Goal: Communication & Community: Connect with others

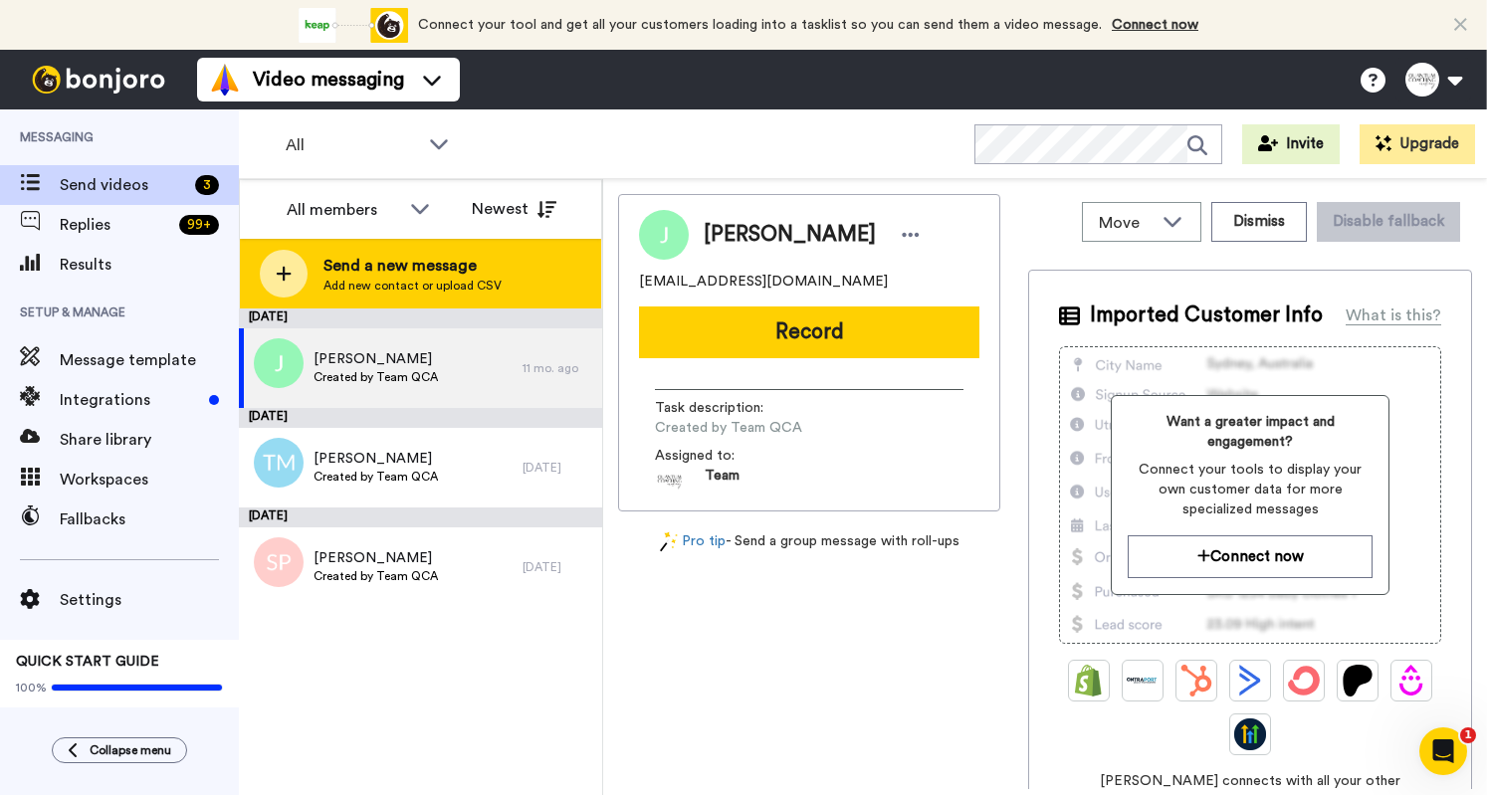
click at [433, 279] on span "Add new contact or upload CSV" at bounding box center [413, 286] width 178 height 16
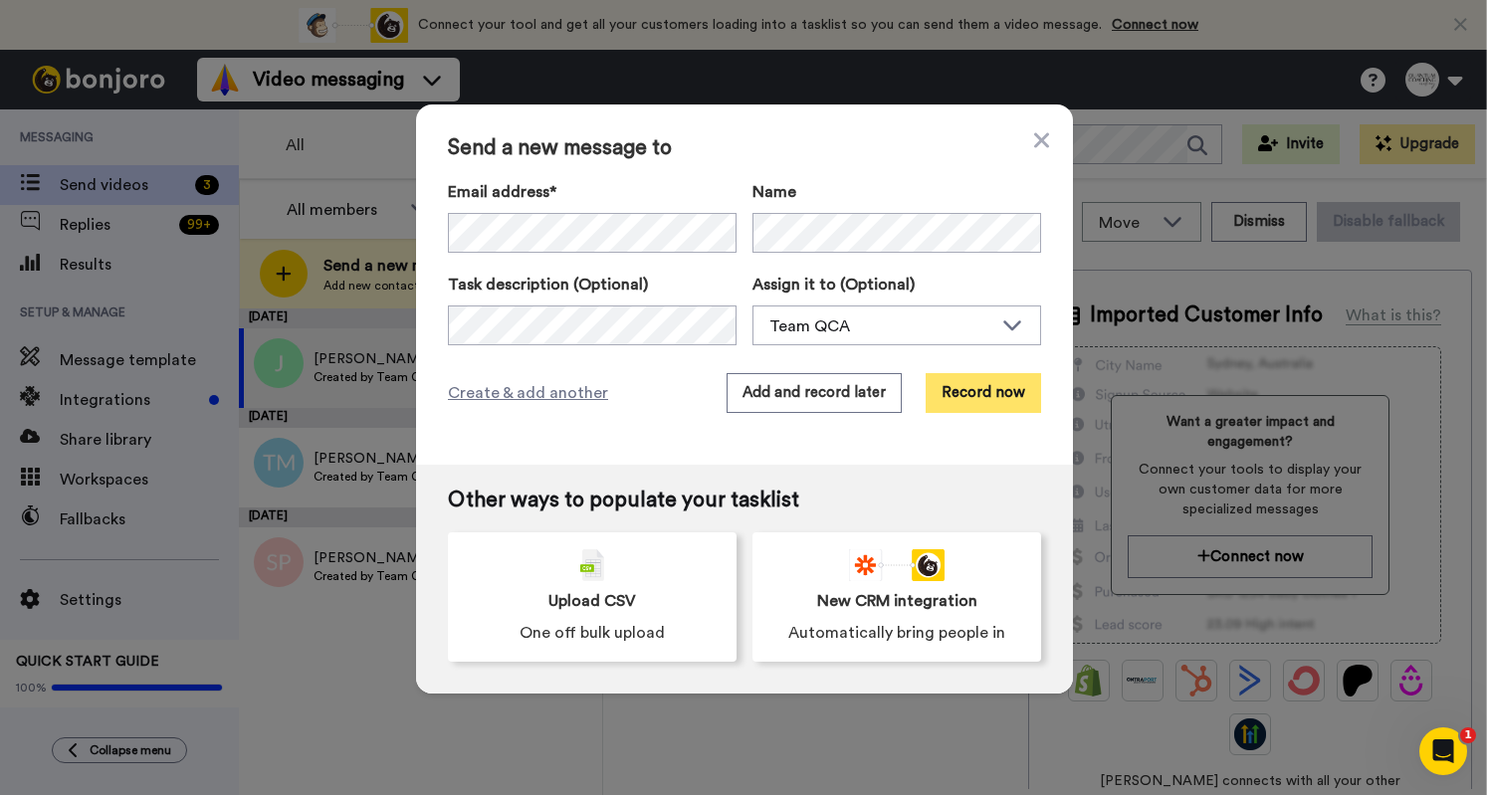
click at [985, 393] on button "Record now" at bounding box center [983, 393] width 115 height 40
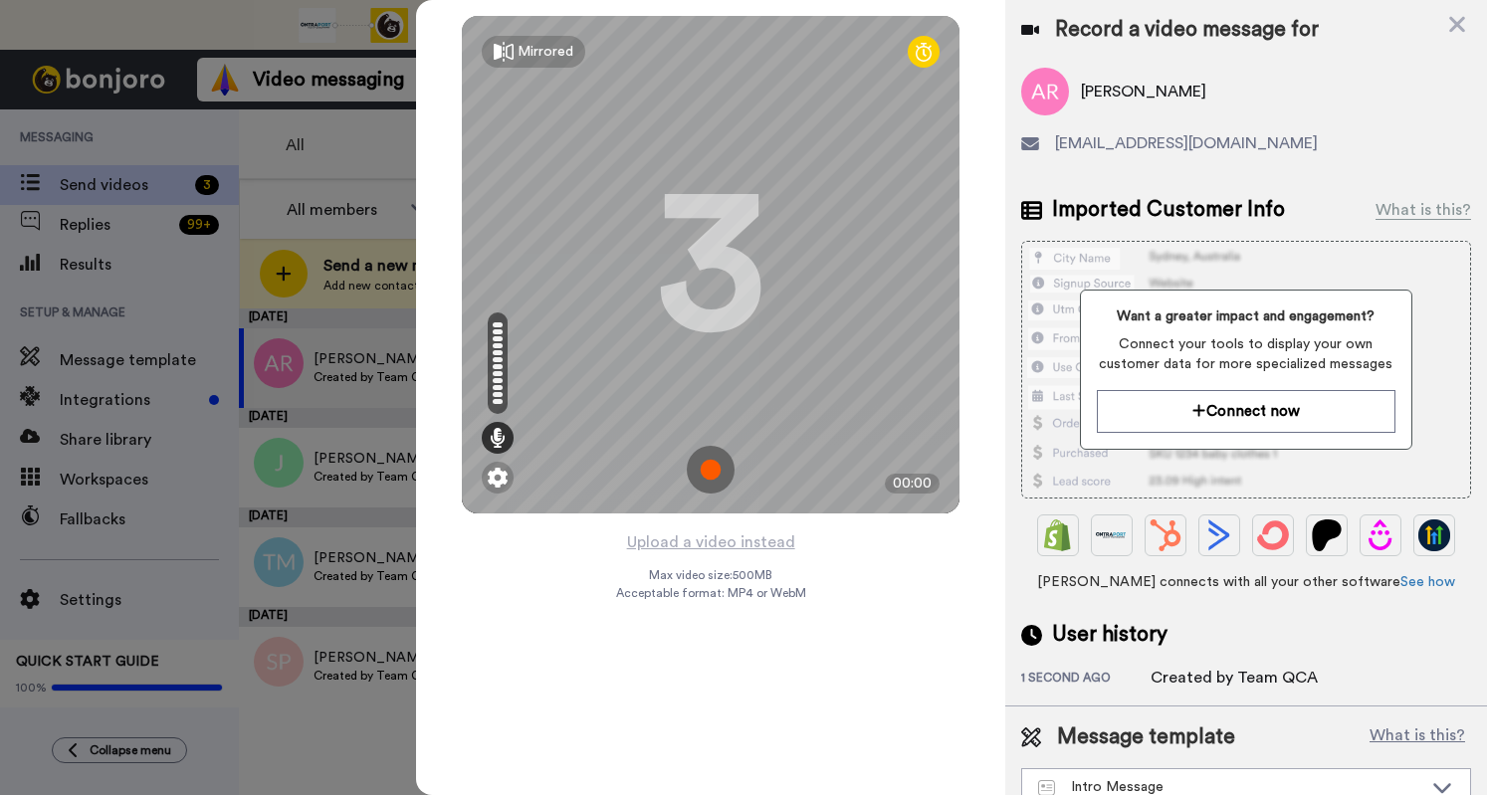
click at [703, 473] on img at bounding box center [711, 470] width 48 height 48
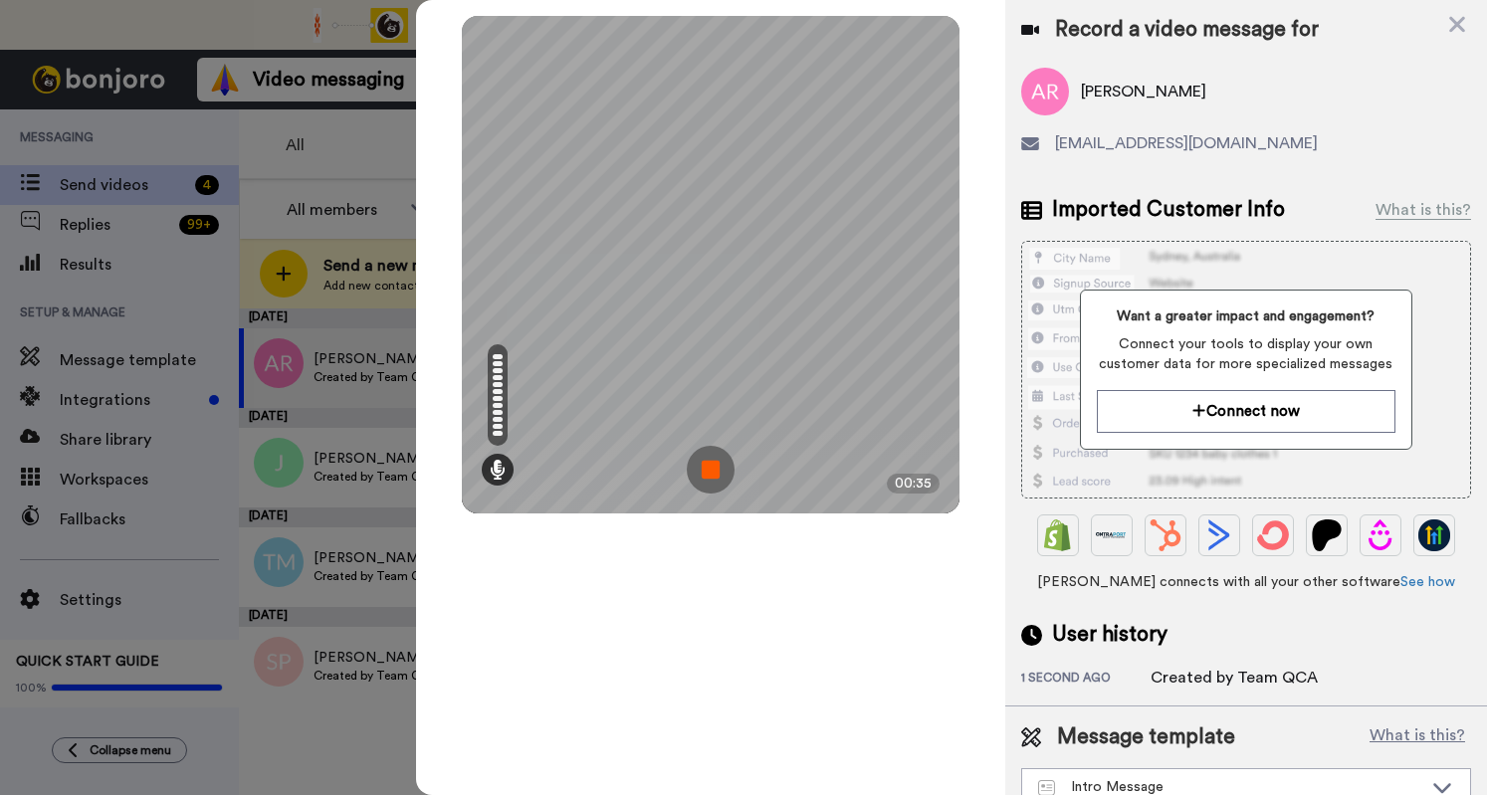
click at [703, 473] on img at bounding box center [711, 470] width 48 height 48
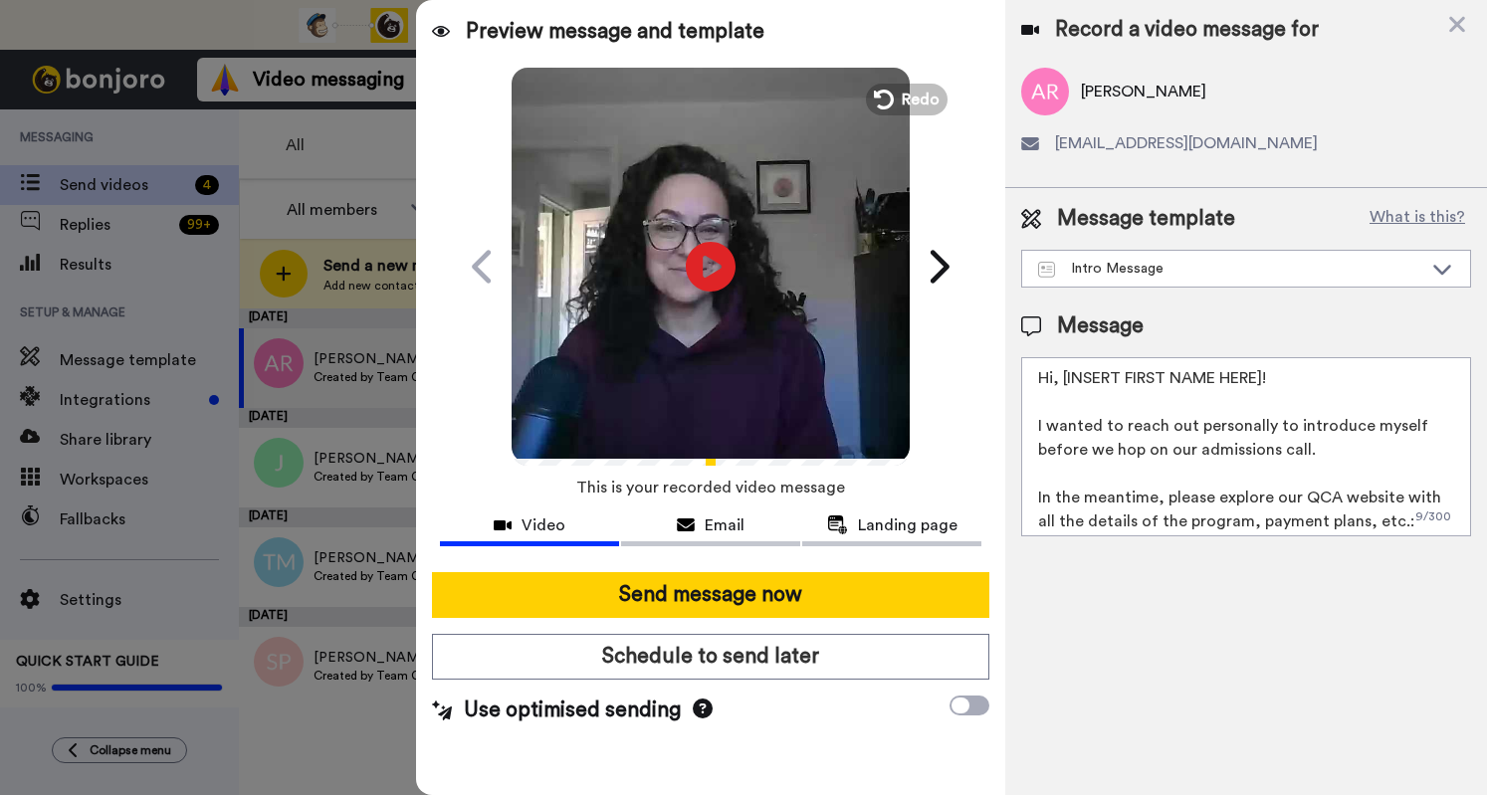
drag, startPoint x: 1268, startPoint y: 377, endPoint x: 1053, endPoint y: 377, distance: 215.0
click at [1053, 377] on textarea "Hi, [INSERT FIRST NAME HERE]! I wanted to reach out personally to introduce mys…" at bounding box center [1246, 446] width 450 height 179
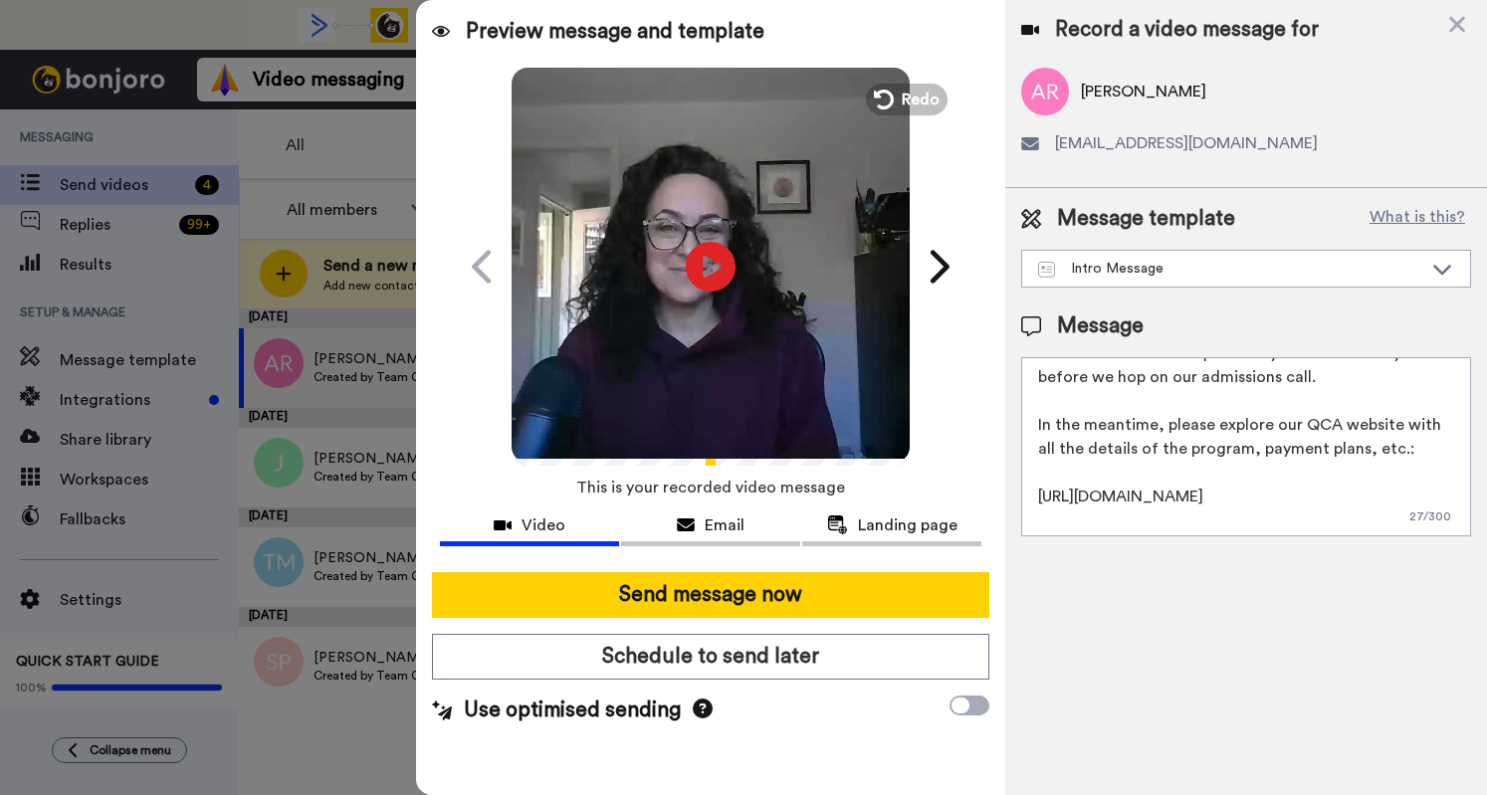
scroll to position [101, 0]
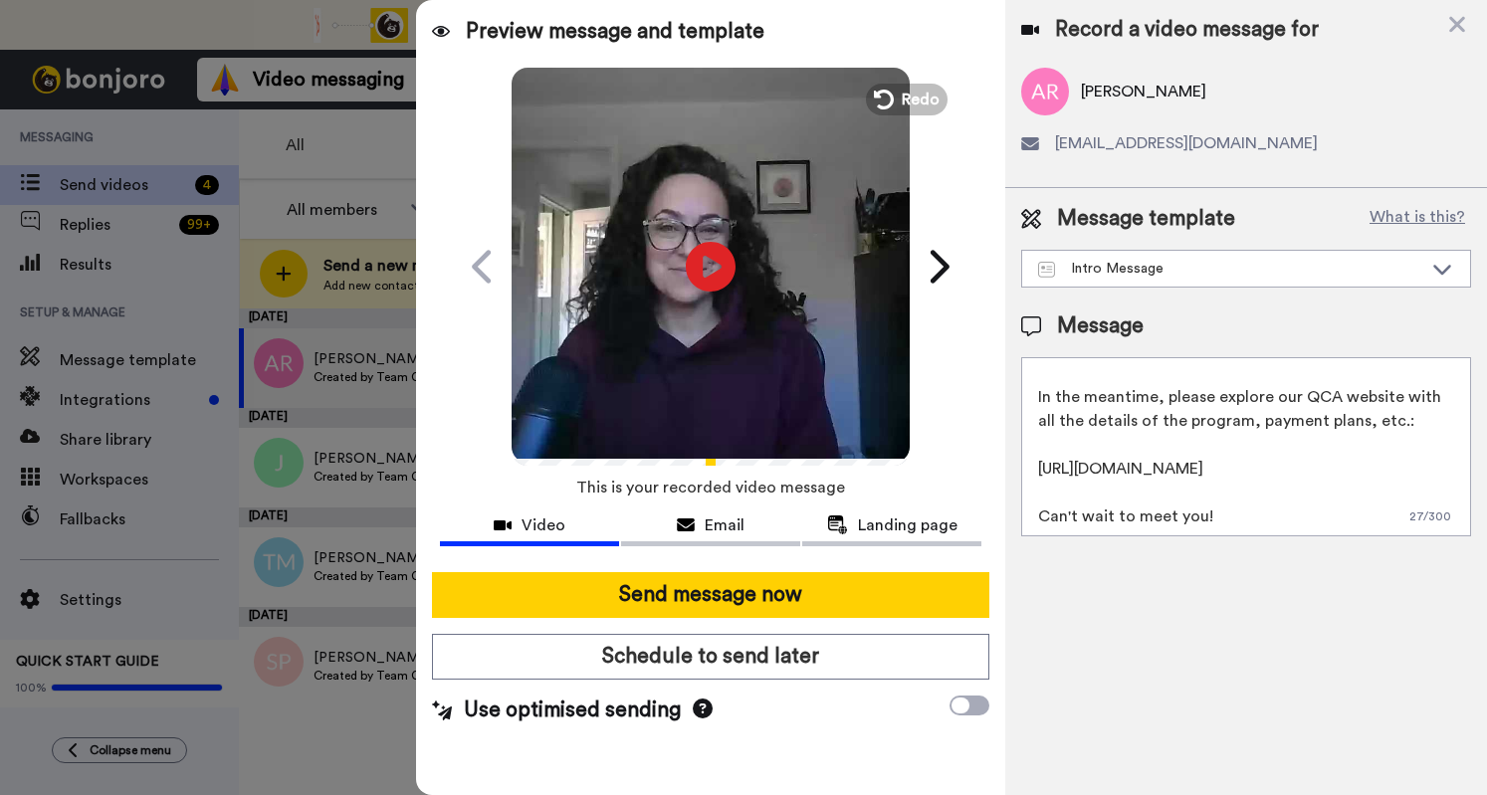
click at [1274, 511] on textarea "Hi Antonia! I wanted to reach out personally to introduce myself before we hop …" at bounding box center [1246, 446] width 450 height 179
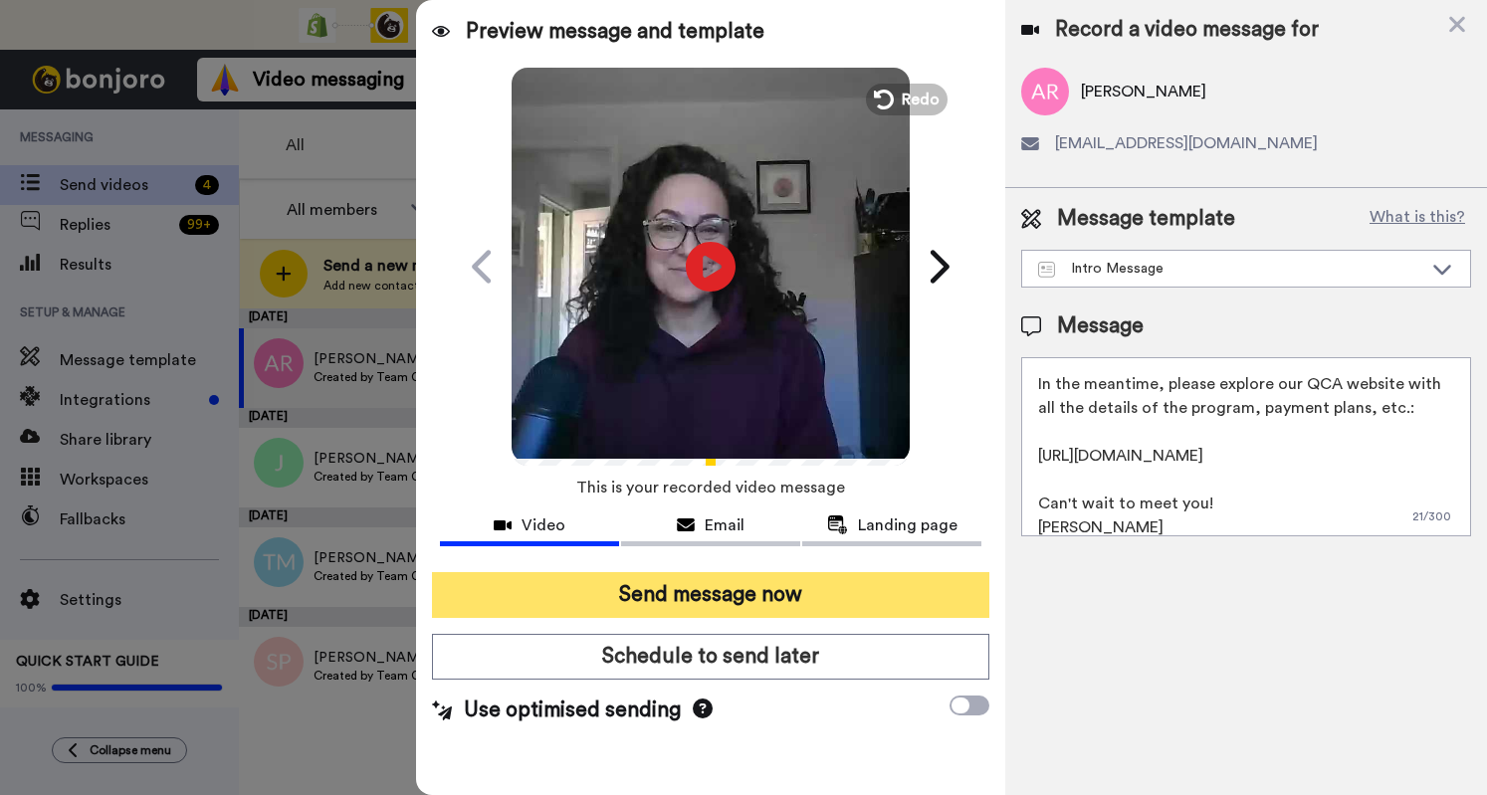
type textarea "Hi Antonia! I wanted to reach out personally to introduce myself before we hop …"
click at [883, 597] on button "Send message now" at bounding box center [710, 595] width 557 height 46
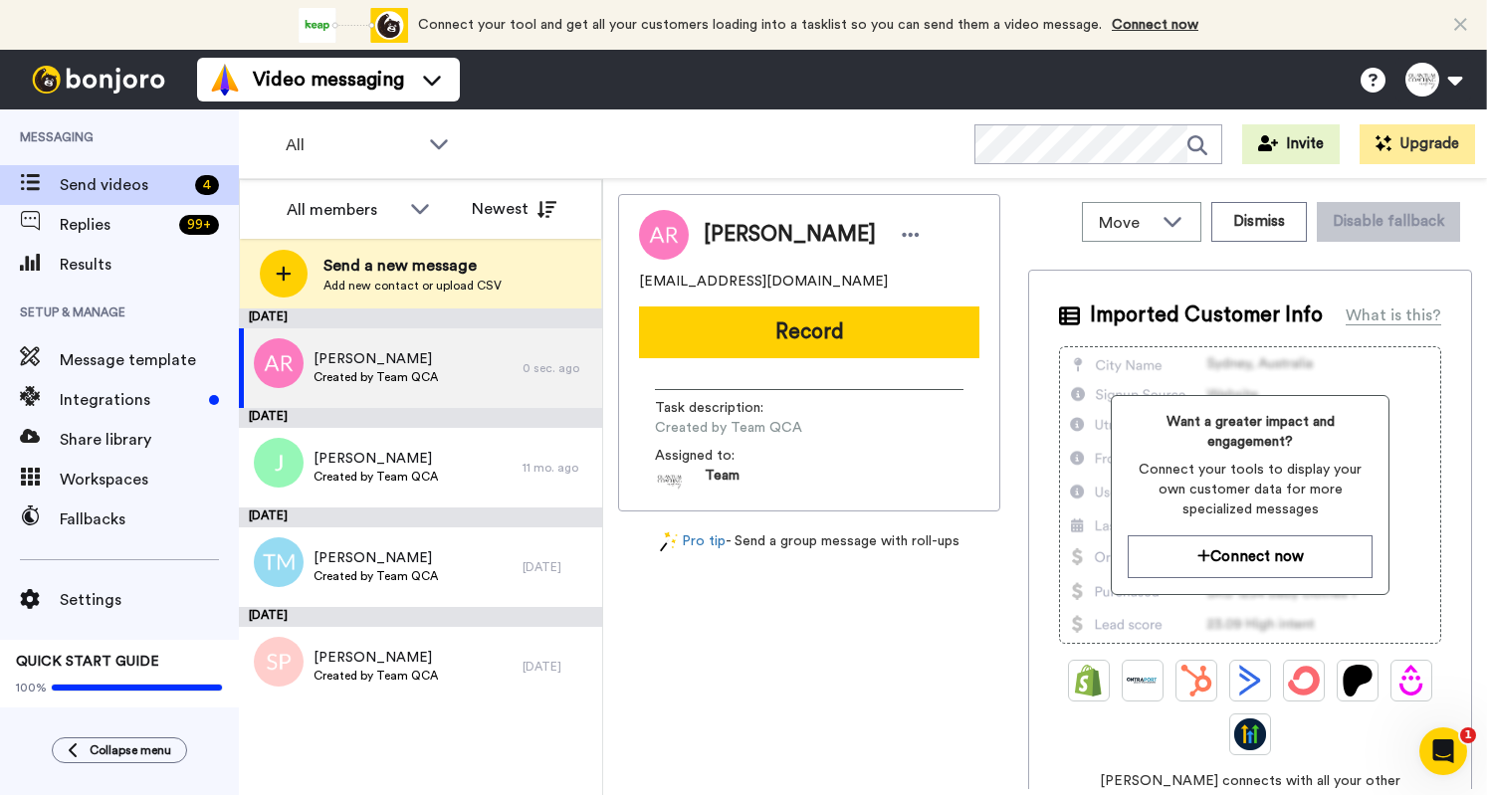
scroll to position [0, 0]
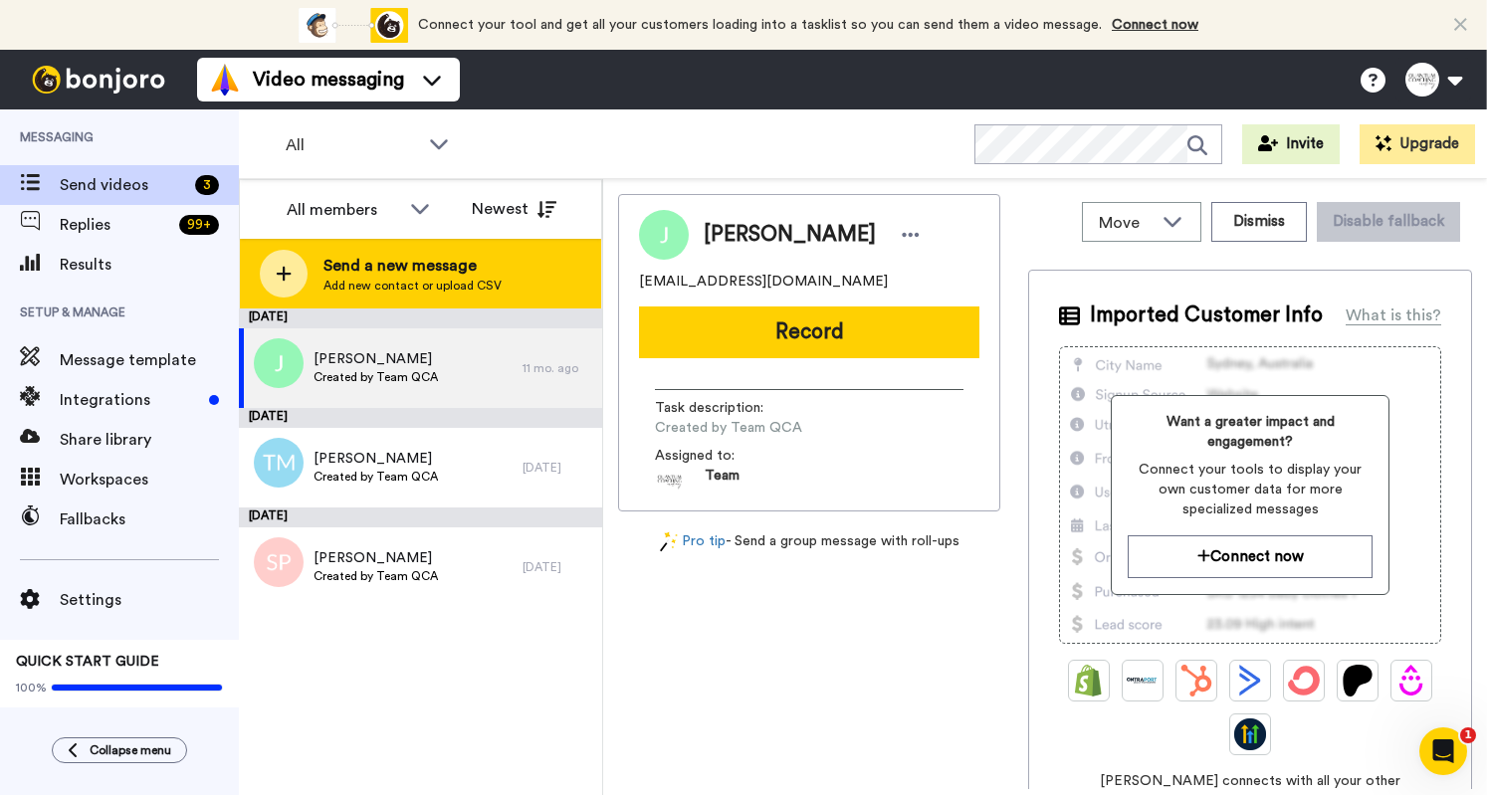
click at [512, 279] on div "Send a new message Add new contact or upload CSV" at bounding box center [420, 274] width 361 height 70
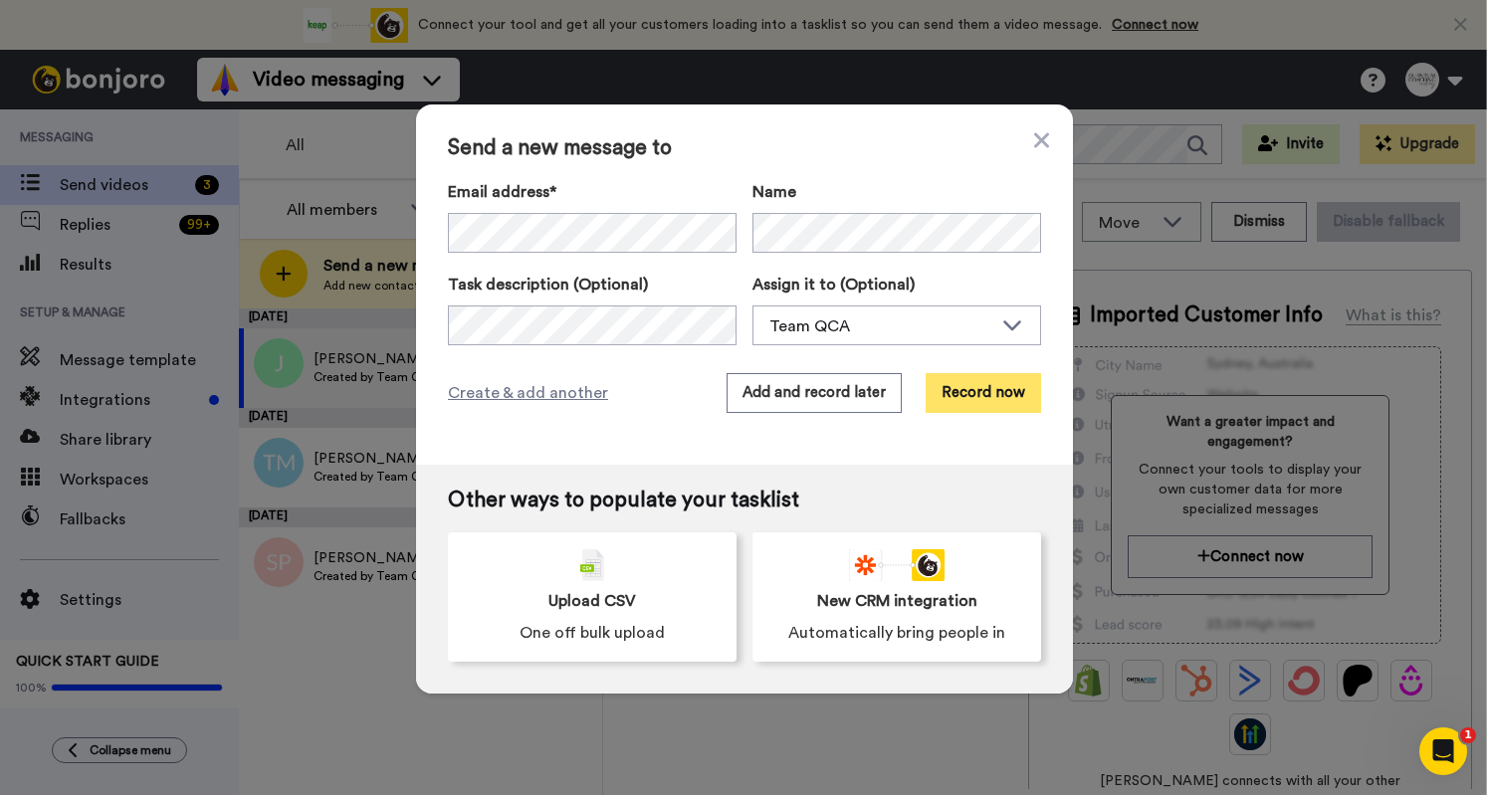
click at [972, 397] on button "Record now" at bounding box center [983, 393] width 115 height 40
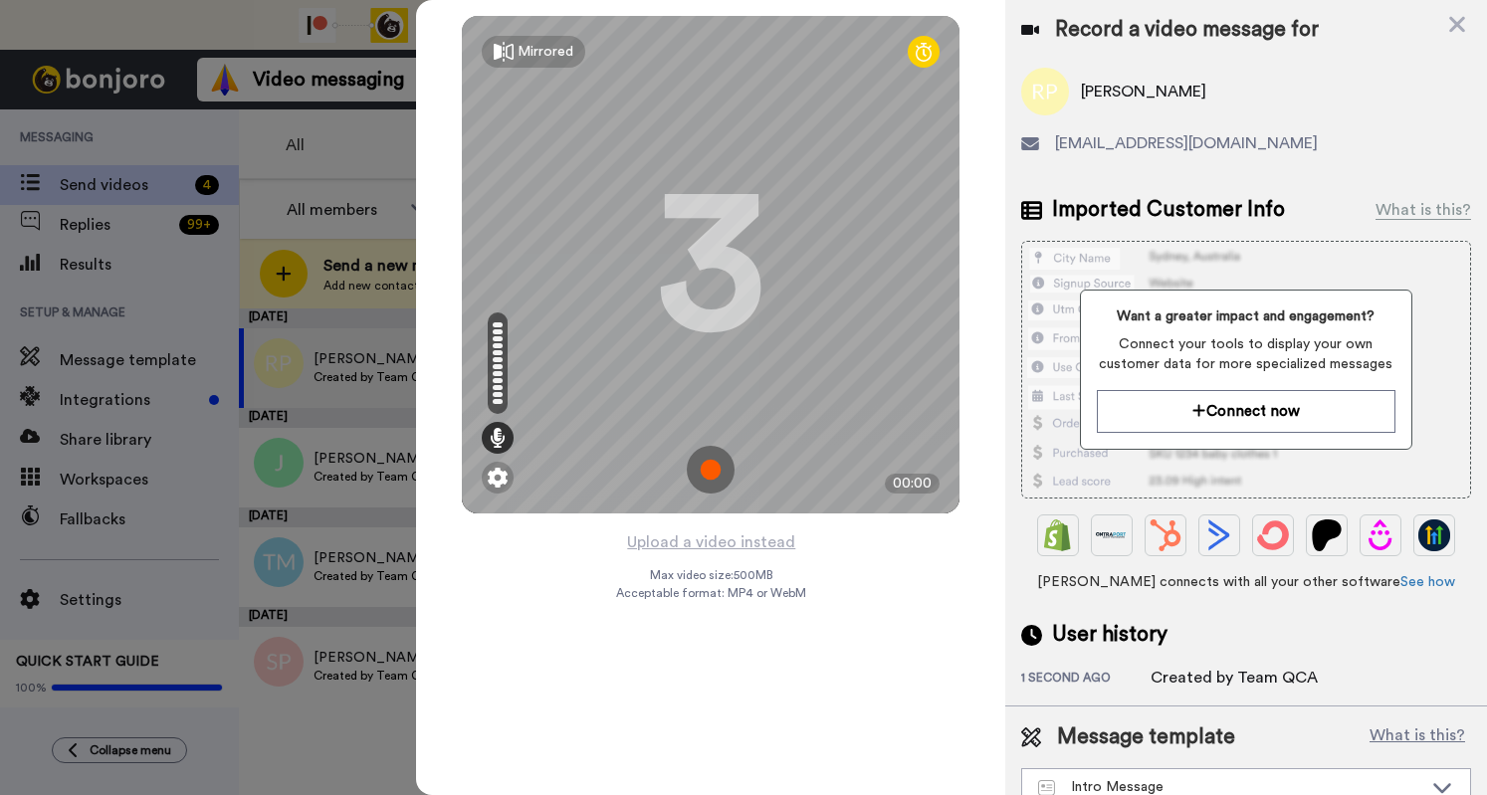
click at [716, 477] on img at bounding box center [711, 470] width 48 height 48
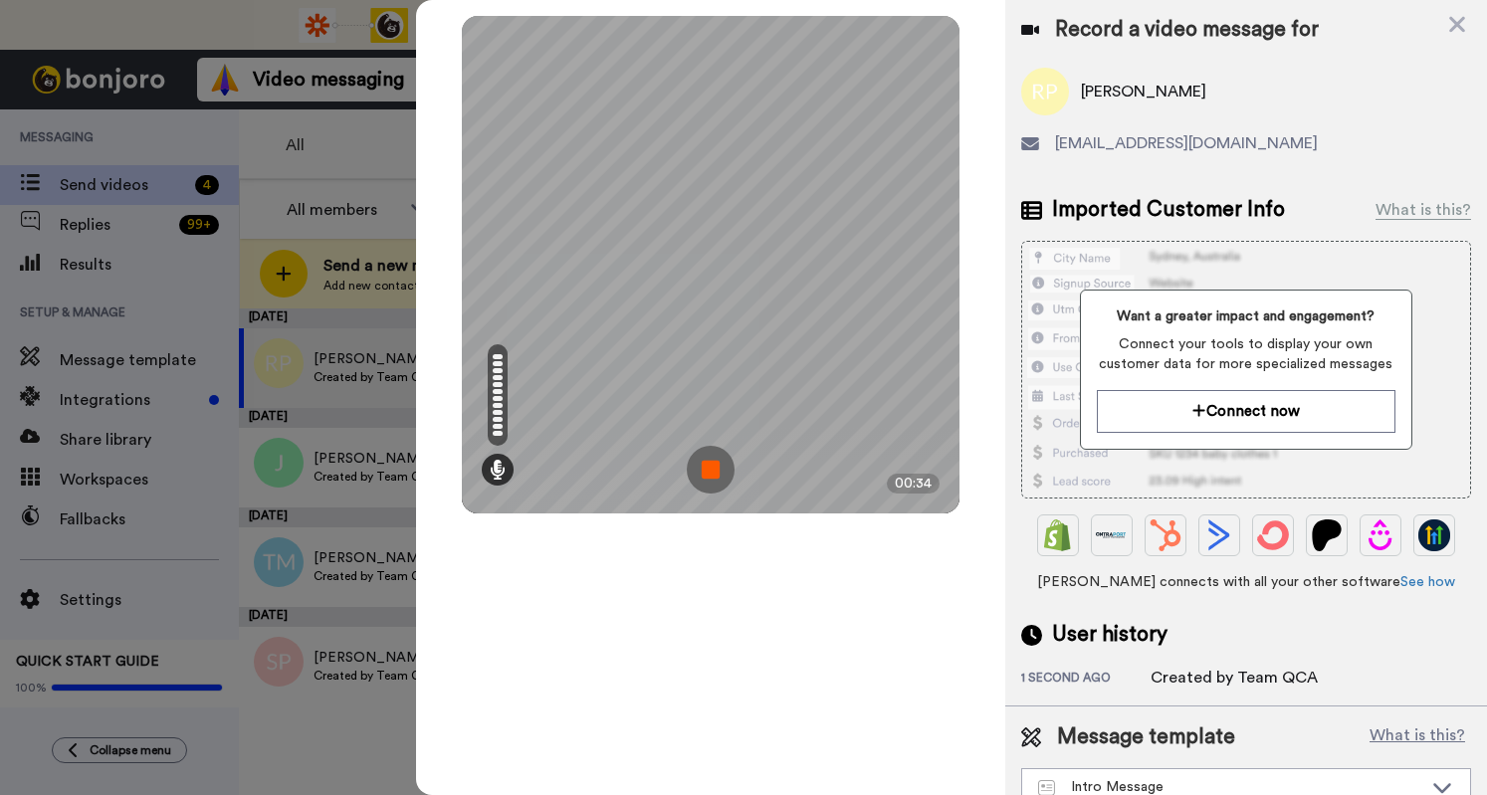
click at [716, 477] on img at bounding box center [711, 470] width 48 height 48
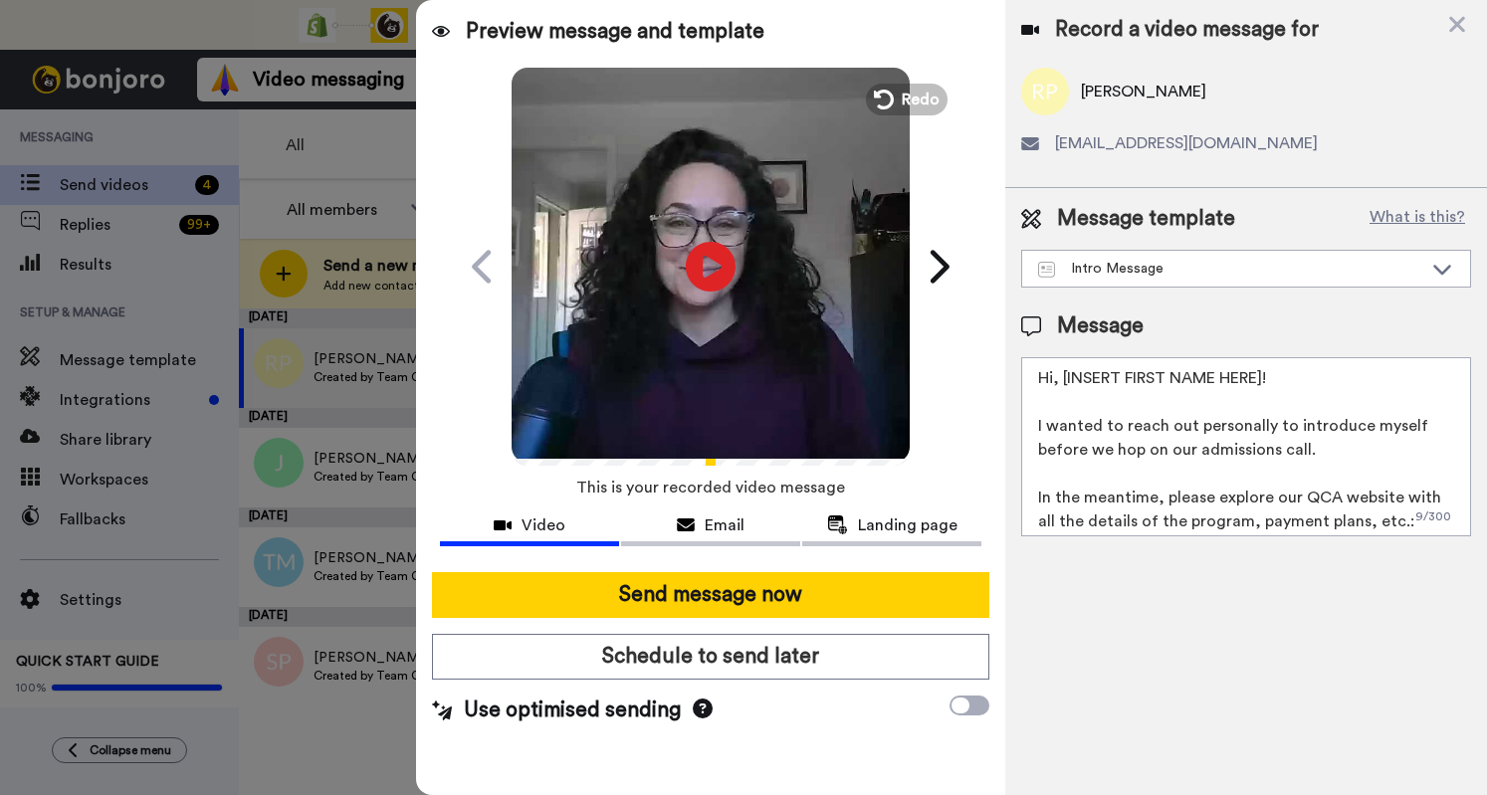
drag, startPoint x: 1266, startPoint y: 376, endPoint x: 1053, endPoint y: 381, distance: 213.1
click at [1053, 381] on textarea "Hi, [INSERT FIRST NAME HERE]! I wanted to reach out personally to introduce mys…" at bounding box center [1246, 446] width 450 height 179
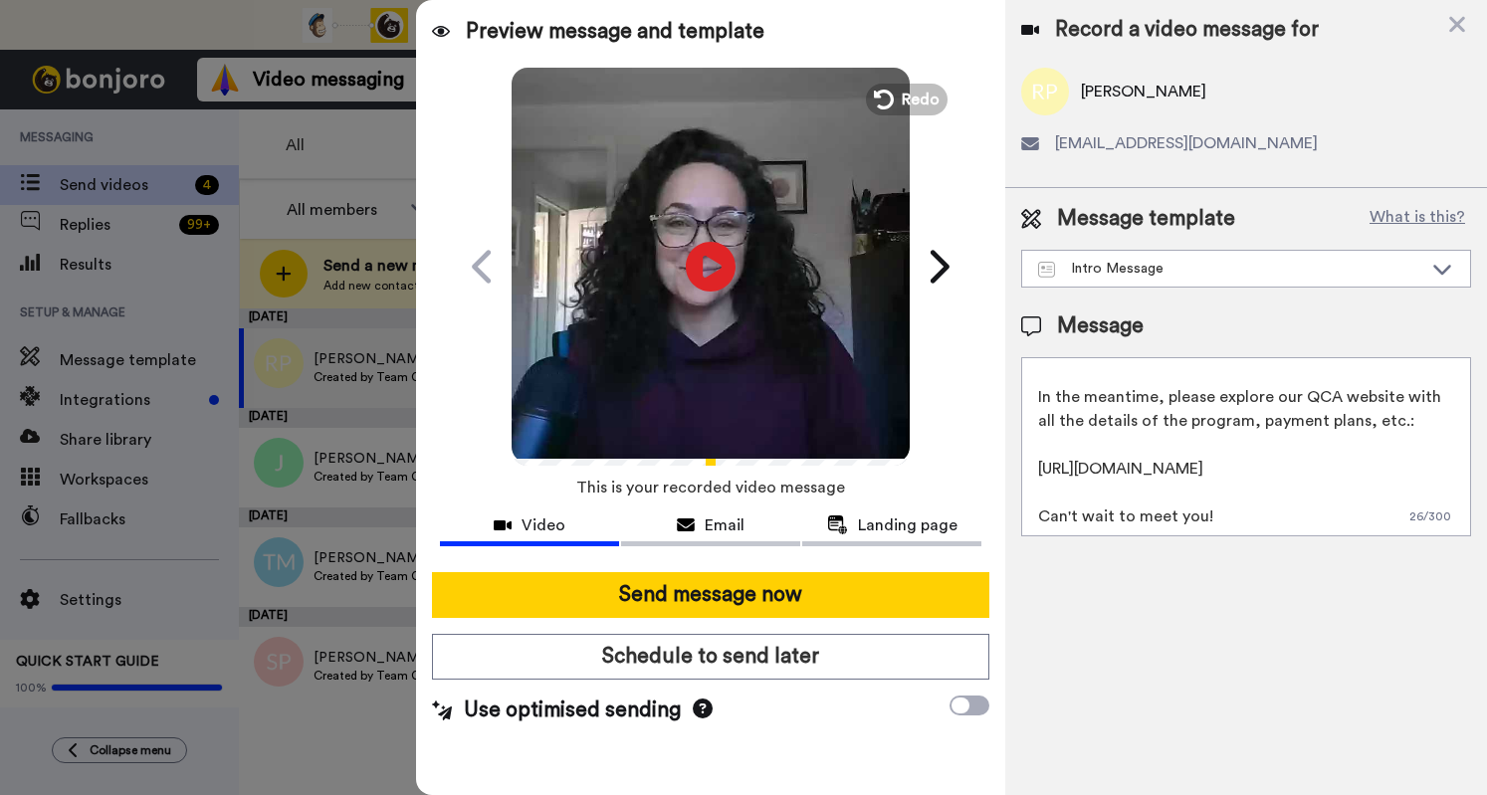
click at [1228, 531] on textarea "Hi Ranjitha! I wanted to reach out personally to introduce myself before we hop…" at bounding box center [1246, 446] width 450 height 179
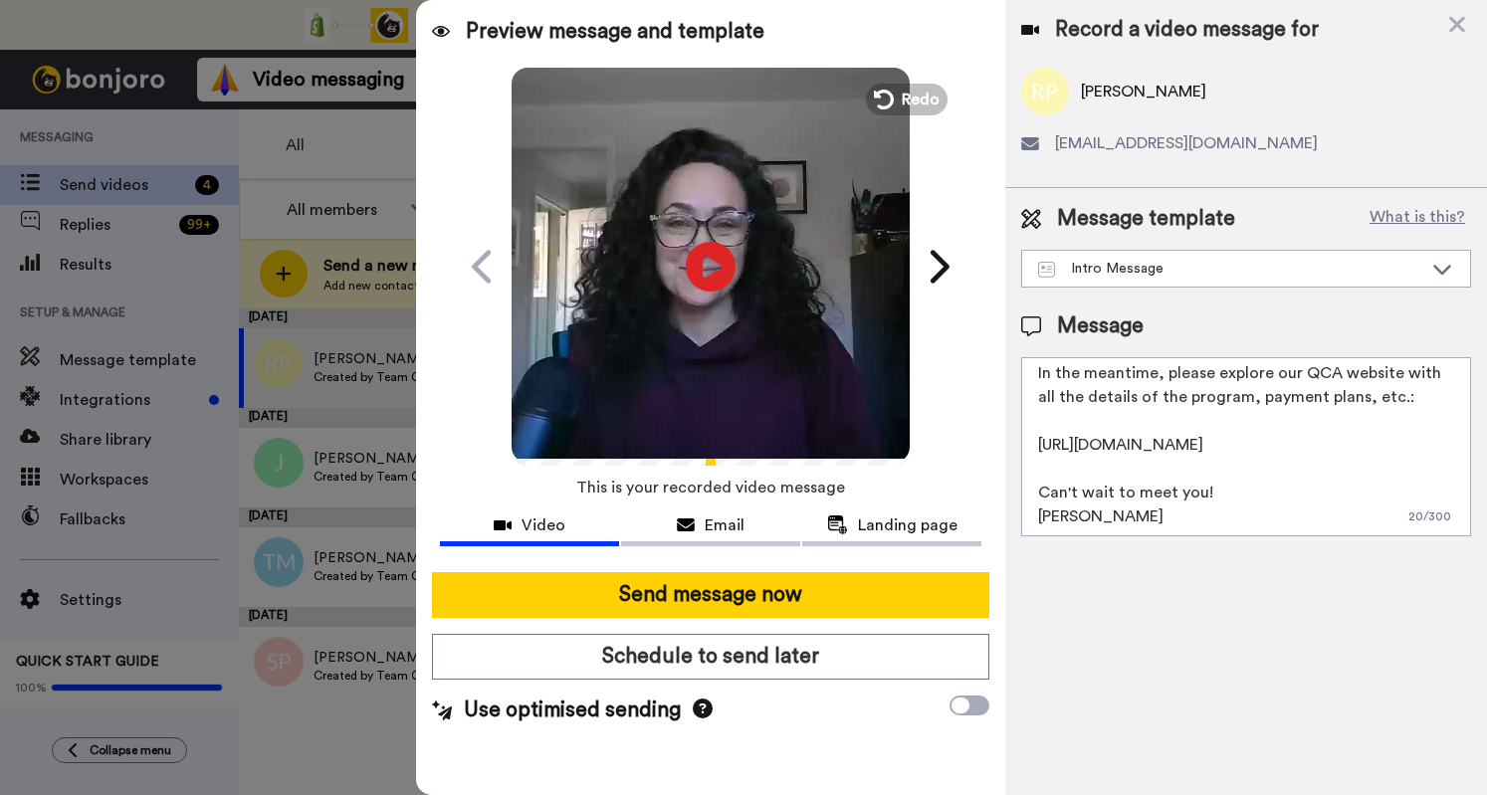
scroll to position [0, 0]
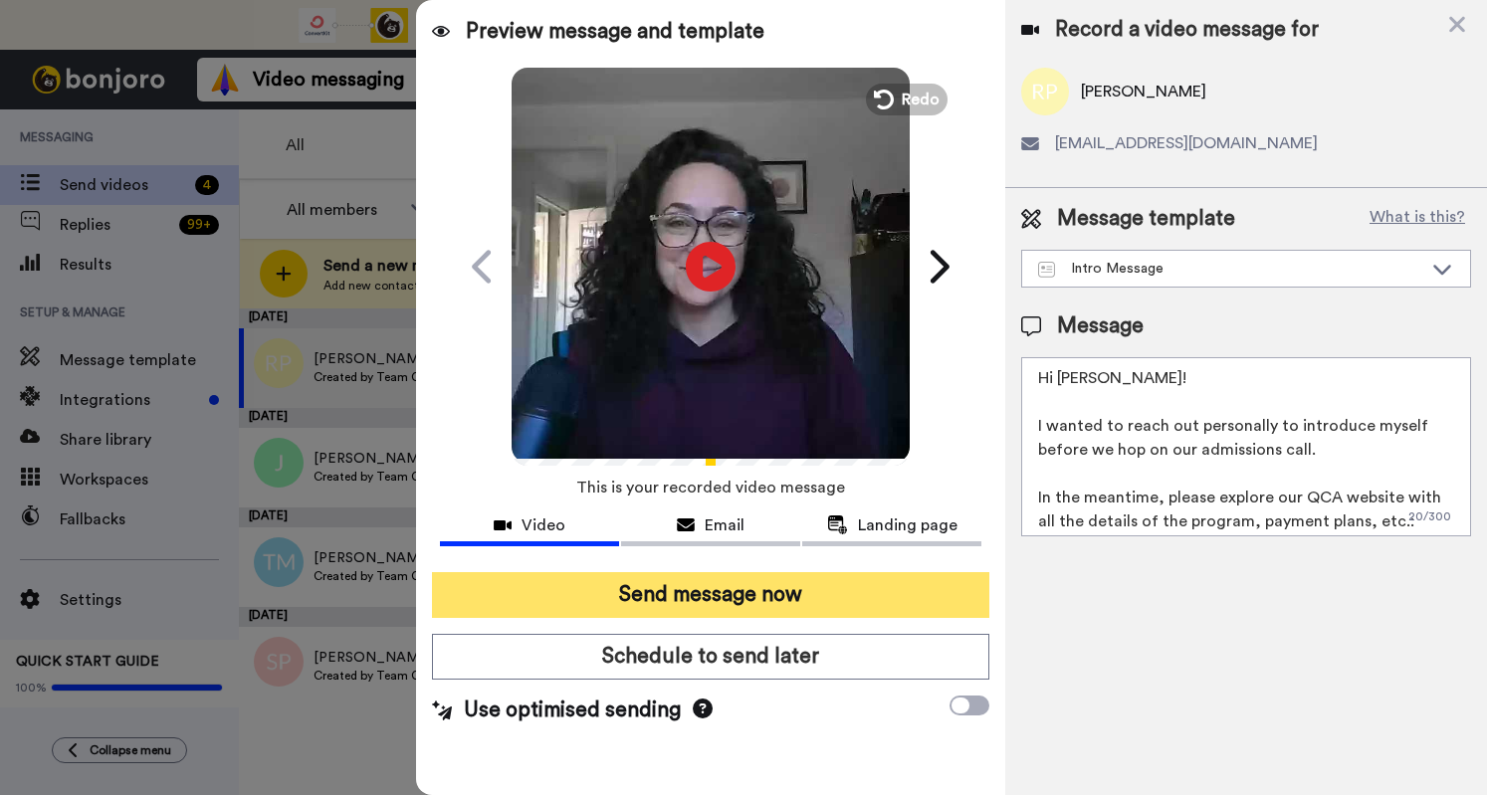
type textarea "Hi Ranjitha! I wanted to reach out personally to introduce myself before we hop…"
click at [886, 595] on button "Send message now" at bounding box center [710, 595] width 557 height 46
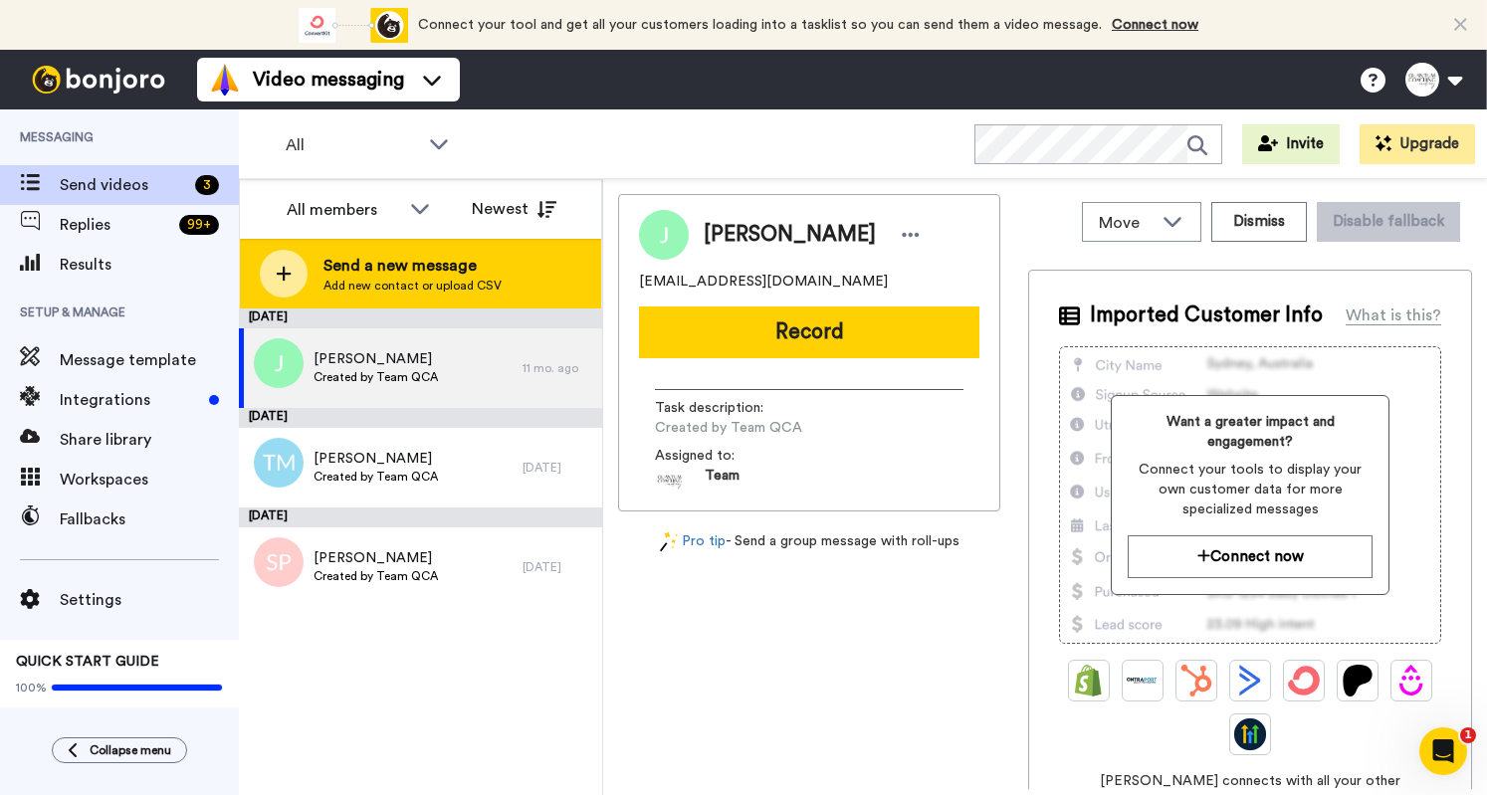
click at [453, 285] on span "Add new contact or upload CSV" at bounding box center [413, 286] width 178 height 16
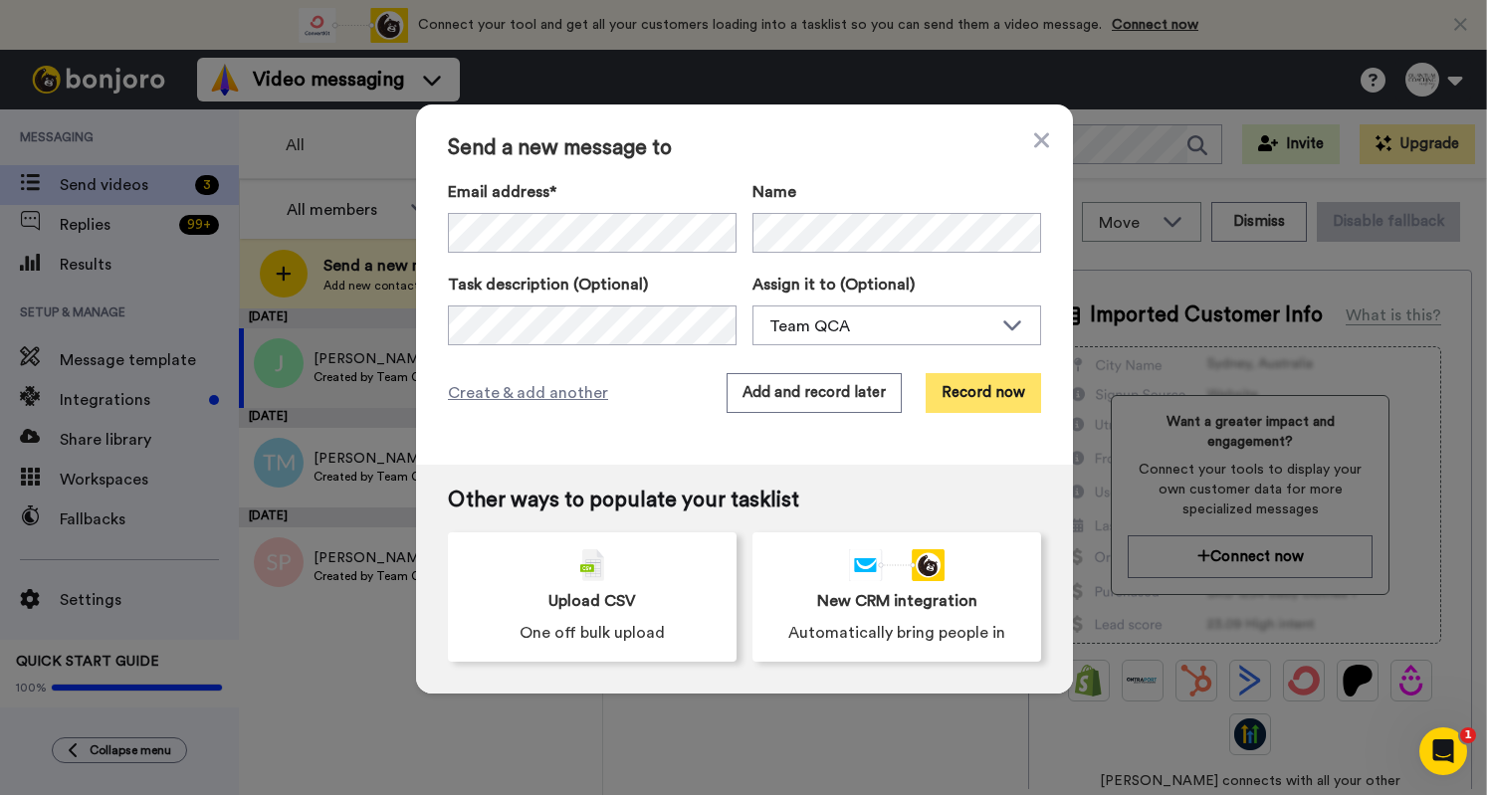
click at [944, 388] on button "Record now" at bounding box center [983, 393] width 115 height 40
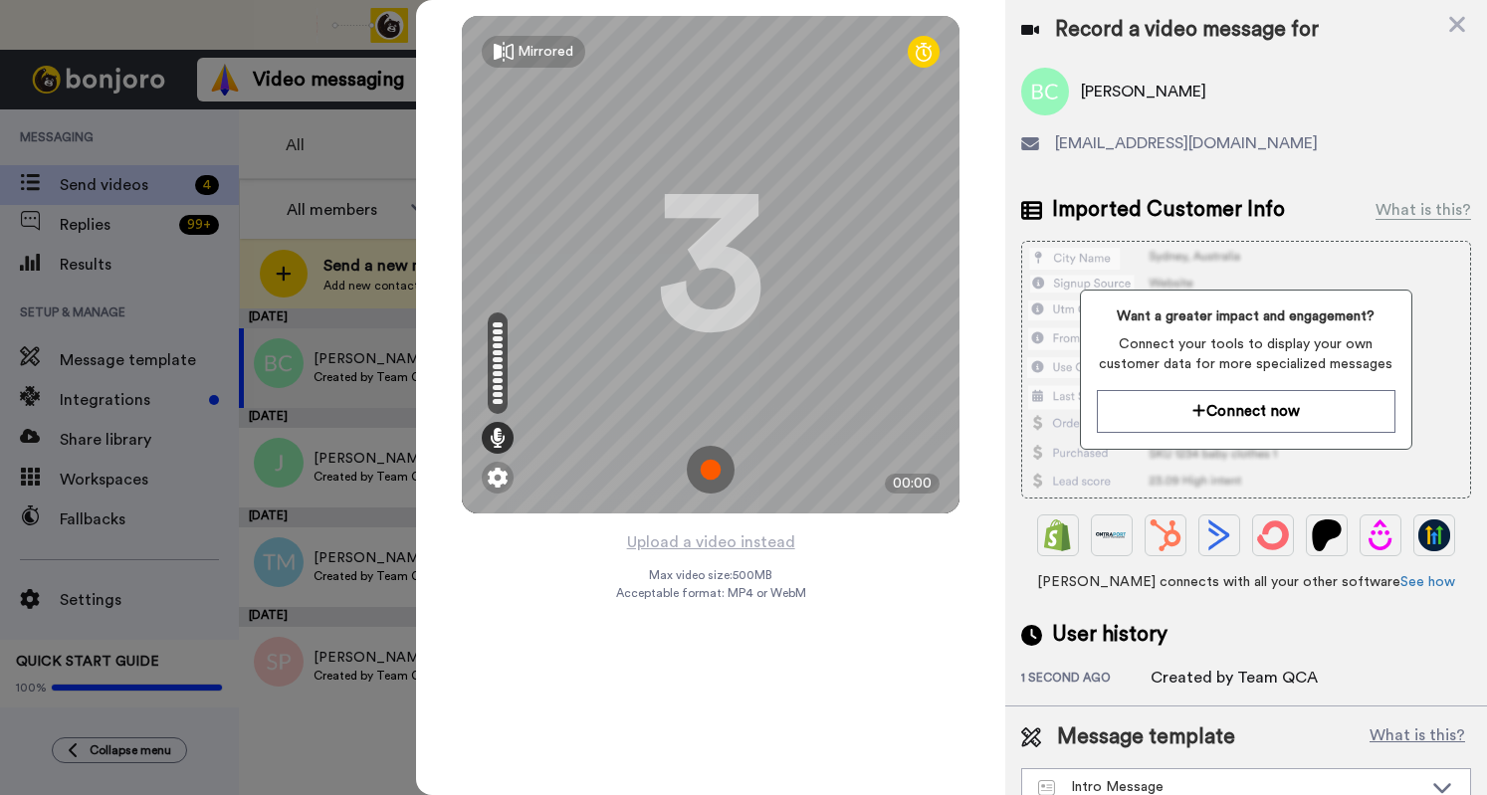
click at [718, 473] on img at bounding box center [711, 470] width 48 height 48
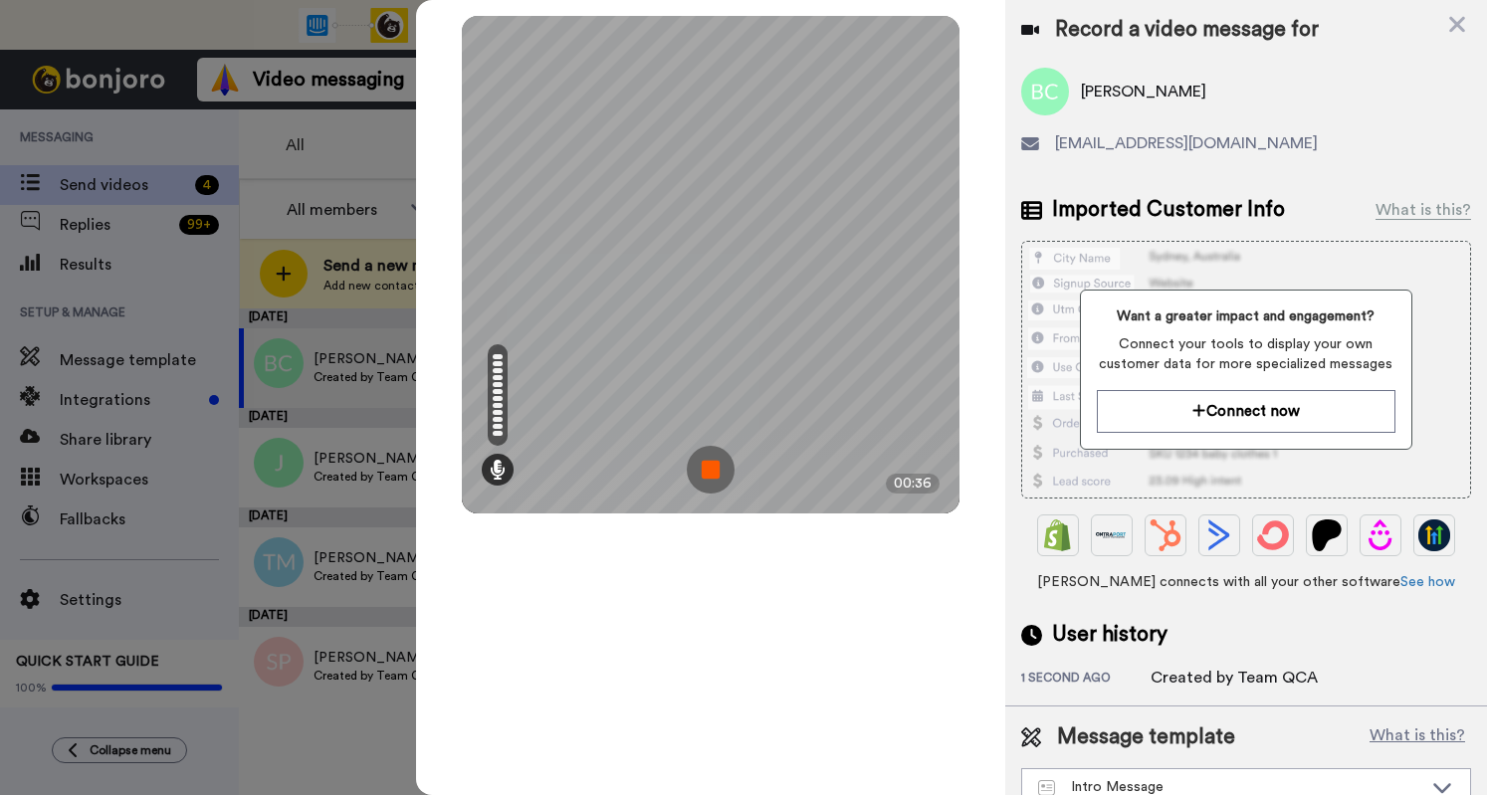
click at [718, 473] on img at bounding box center [711, 470] width 48 height 48
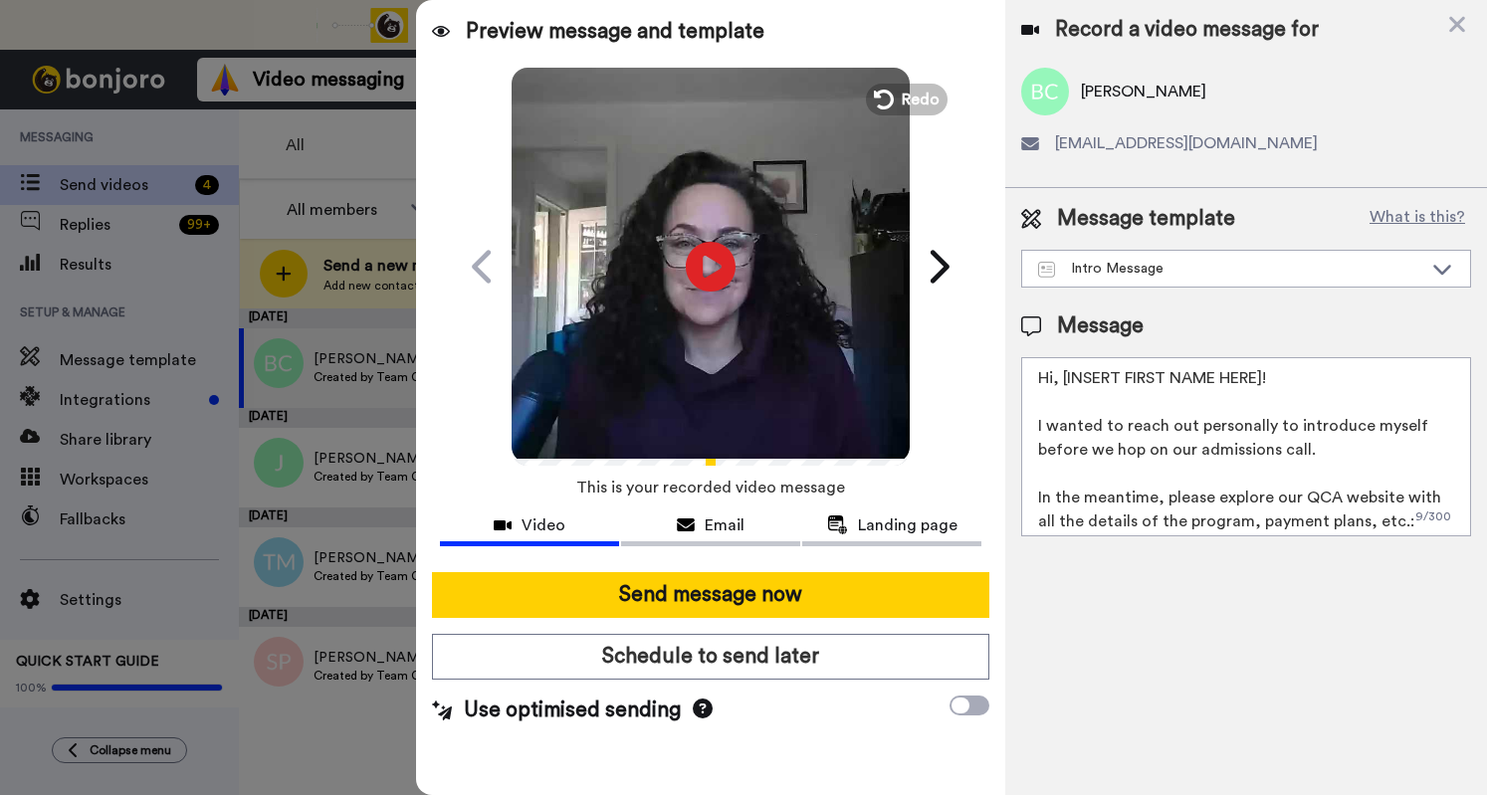
drag, startPoint x: 1268, startPoint y: 377, endPoint x: 1053, endPoint y: 381, distance: 215.1
click at [1053, 381] on textarea "Hi, [INSERT FIRST NAME HERE]! I wanted to reach out personally to introduce mys…" at bounding box center [1246, 446] width 450 height 179
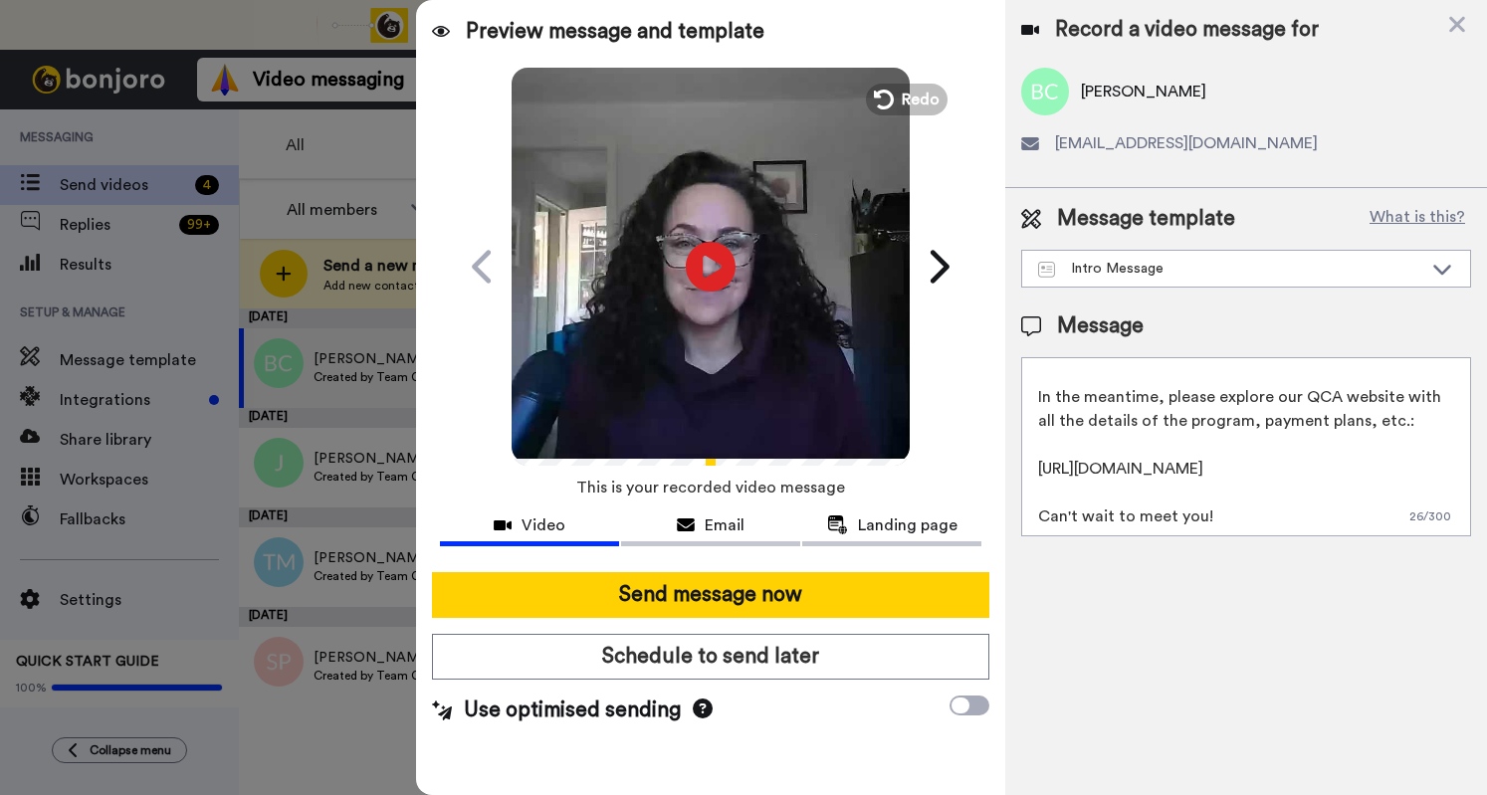
click at [1232, 517] on textarea "Hi [PERSON_NAME]! I wanted to reach out personally to introduce myself before w…" at bounding box center [1246, 446] width 450 height 179
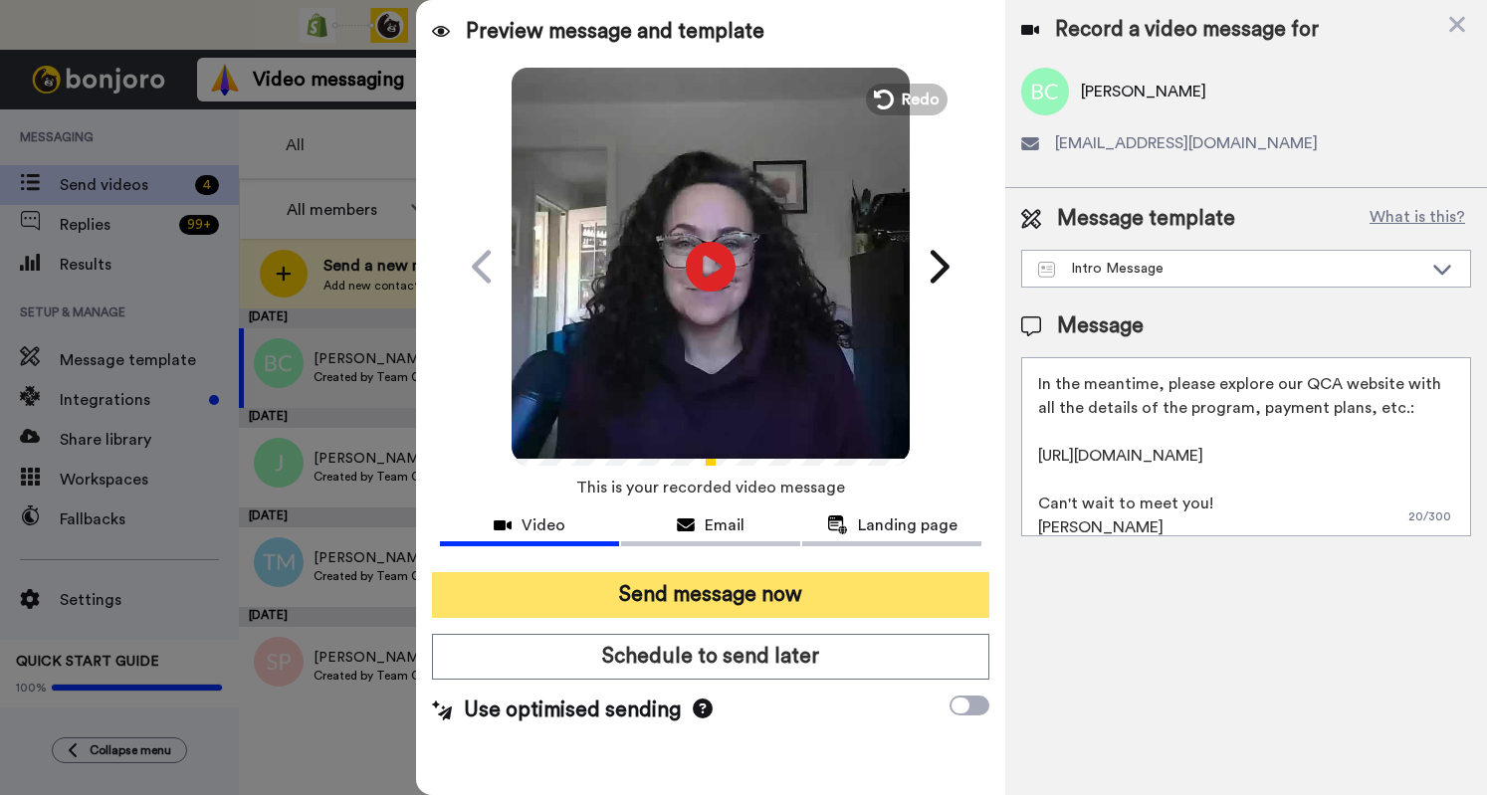
type textarea "Hi [PERSON_NAME]! I wanted to reach out personally to introduce myself before w…"
click at [862, 596] on button "Send message now" at bounding box center [710, 595] width 557 height 46
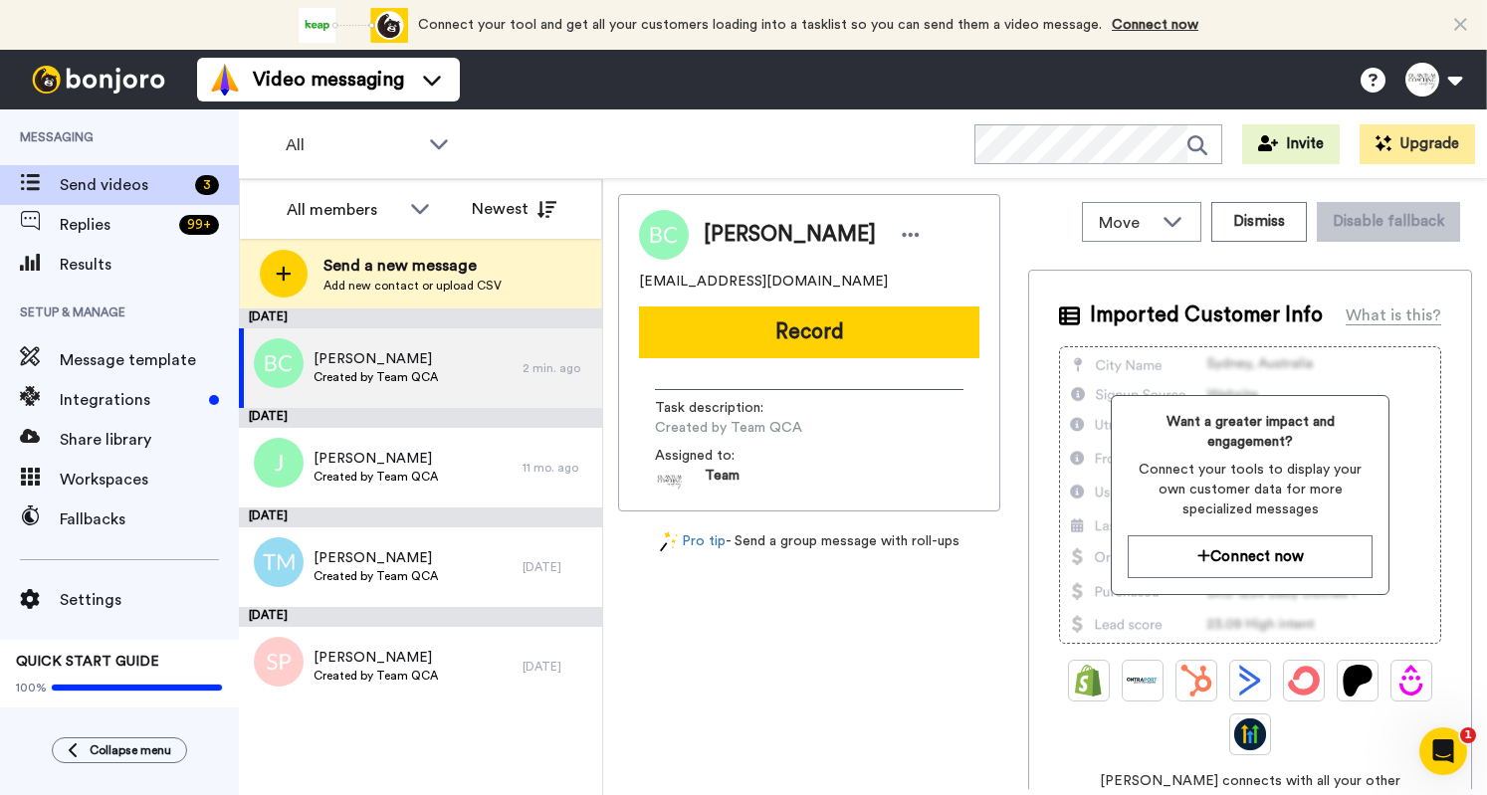
scroll to position [0, 0]
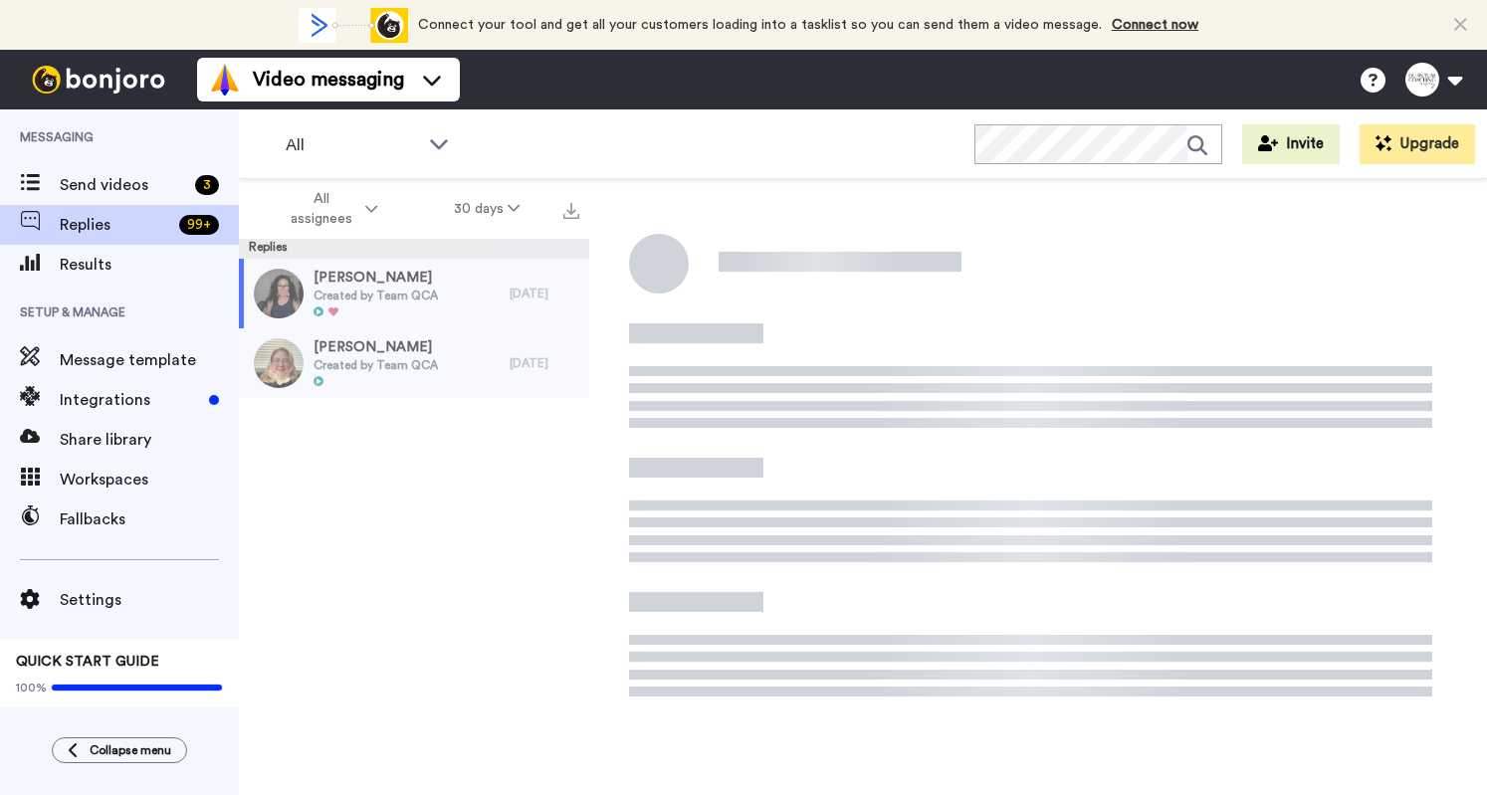
scroll to position [70, 0]
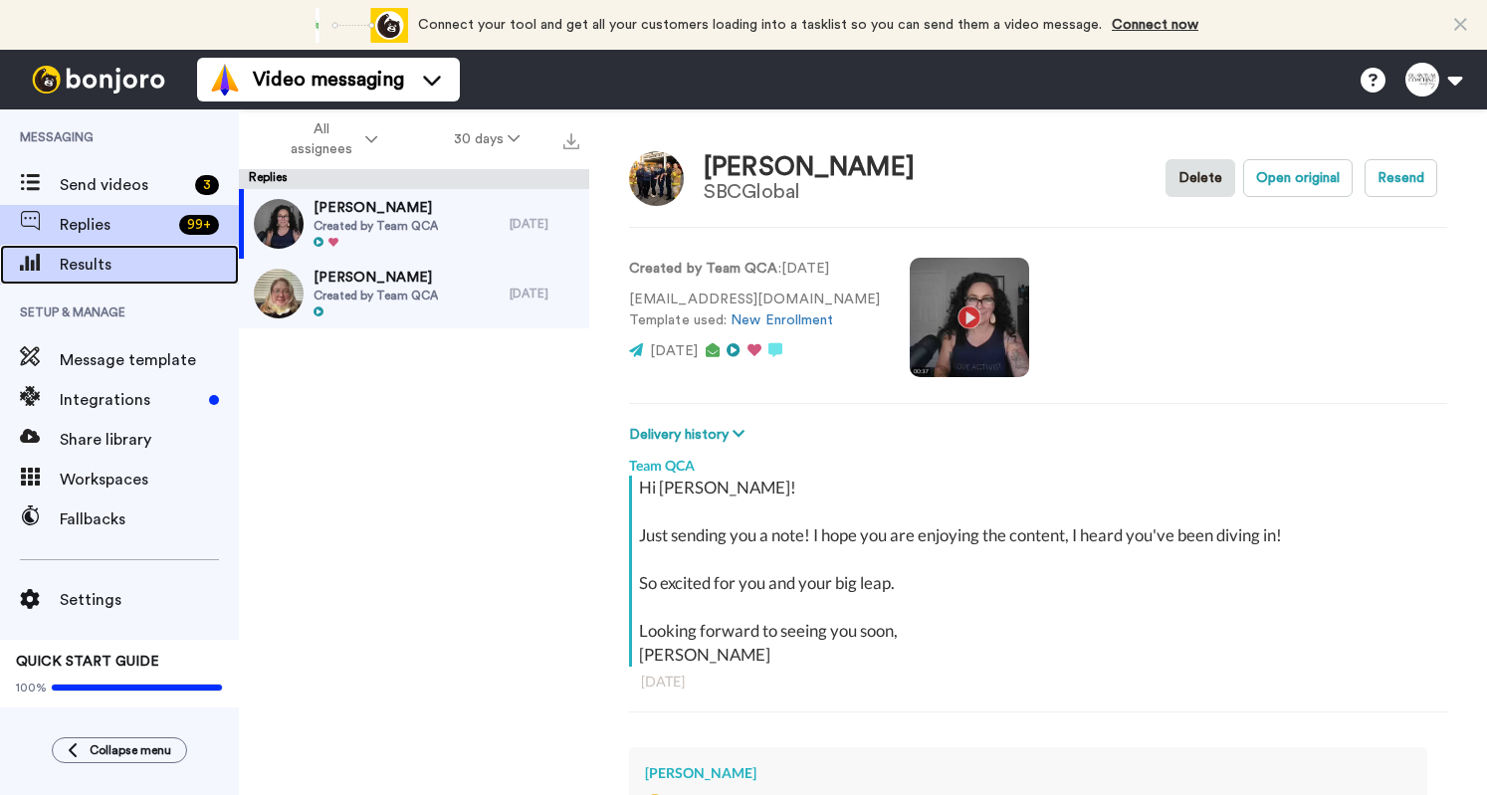
click at [133, 260] on span "Results" at bounding box center [149, 265] width 179 height 24
